Goal: Transaction & Acquisition: Purchase product/service

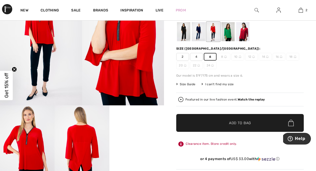
scroll to position [69, 0]
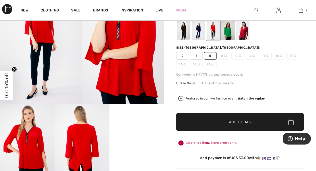
click at [216, 123] on span "✔ Added to Bag Add to Bag" at bounding box center [240, 122] width 128 height 18
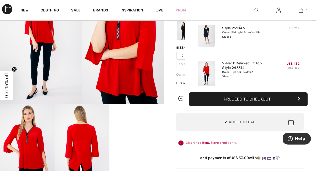
scroll to position [56, 0]
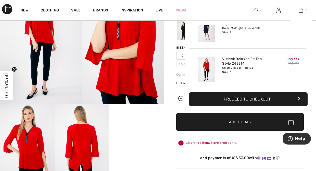
click at [301, 10] on img at bounding box center [301, 10] width 4 height 6
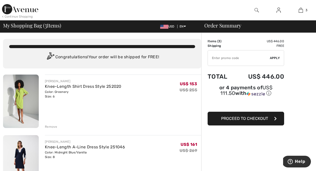
click at [25, 98] on img at bounding box center [21, 102] width 36 height 54
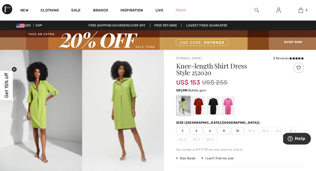
click at [229, 102] on div at bounding box center [227, 106] width 13 height 19
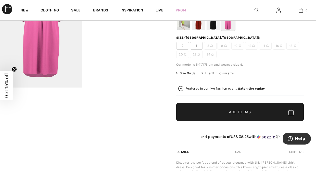
scroll to position [76, 0]
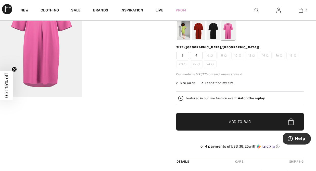
click at [189, 84] on span "Size Guide" at bounding box center [185, 83] width 19 height 5
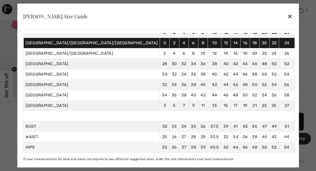
scroll to position [42, 0]
click at [287, 14] on div "✕" at bounding box center [289, 16] width 5 height 11
